Goal: Information Seeking & Learning: Learn about a topic

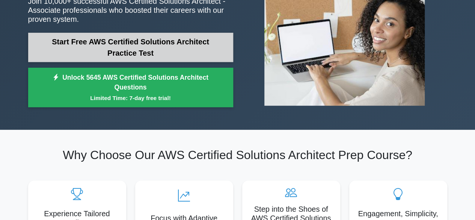
scroll to position [106, 0]
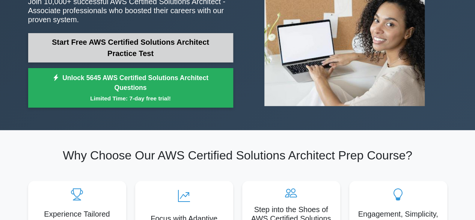
click at [144, 52] on link "Start Free AWS Certified Solutions Architect Practice Test" at bounding box center [130, 47] width 205 height 29
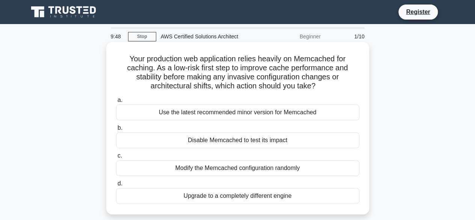
scroll to position [2, 0]
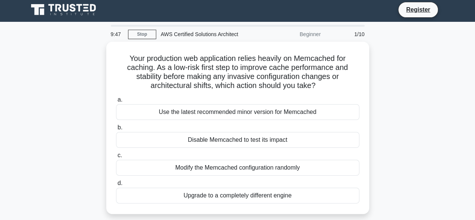
click at [214, 33] on div "AWS Certified Solutions Architect" at bounding box center [207, 34] width 103 height 15
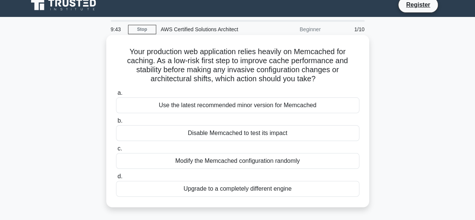
scroll to position [8, 0]
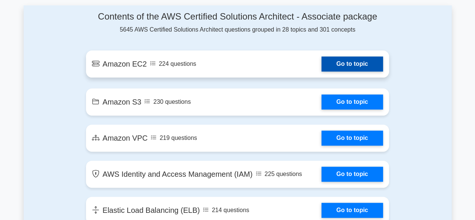
scroll to position [418, 0]
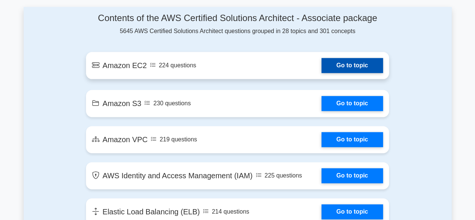
click at [325, 66] on link "Go to topic" at bounding box center [352, 65] width 62 height 15
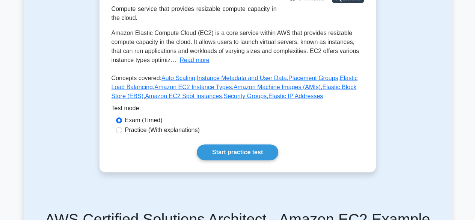
scroll to position [147, 0]
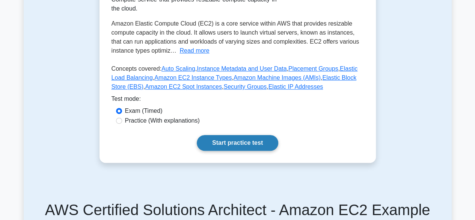
click at [217, 138] on link "Start practice test" at bounding box center [237, 143] width 81 height 16
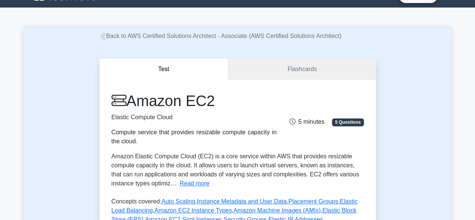
scroll to position [15, 0]
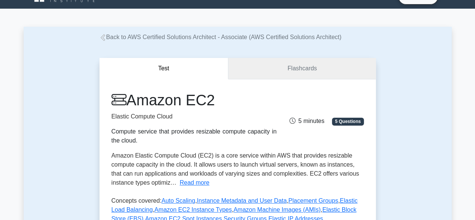
click at [251, 61] on link "Flashcards" at bounding box center [301, 68] width 147 height 21
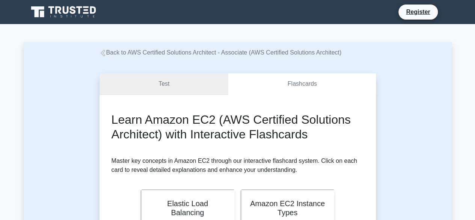
click at [185, 80] on link "Test" at bounding box center [163, 83] width 129 height 21
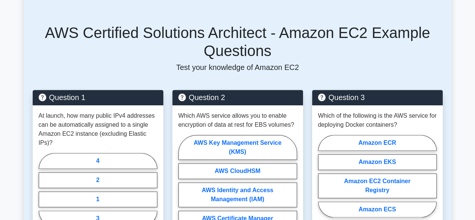
scroll to position [324, 0]
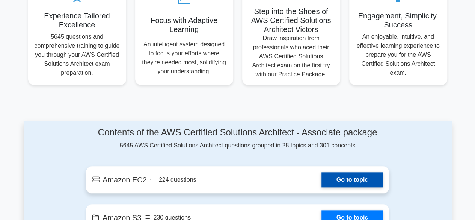
scroll to position [305, 0]
